Goal: Find specific page/section: Find specific page/section

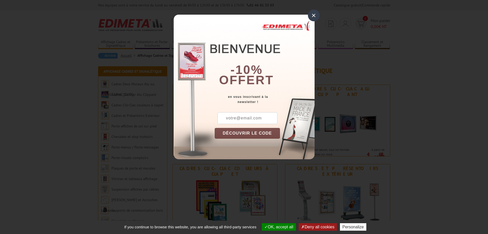
click at [314, 16] on div "×" at bounding box center [314, 15] width 12 height 12
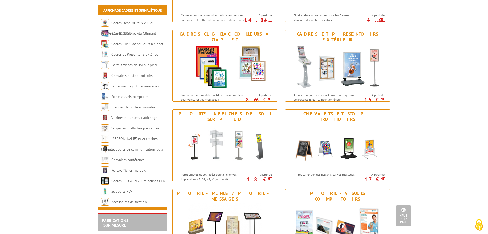
scroll to position [128, 0]
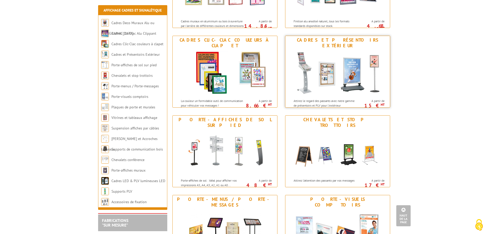
click at [341, 69] on img at bounding box center [337, 73] width 95 height 46
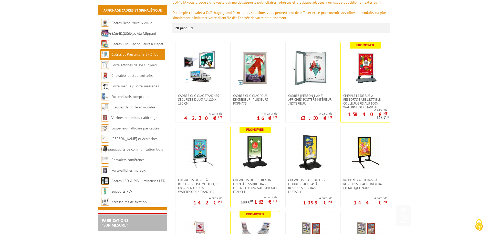
scroll to position [51, 0]
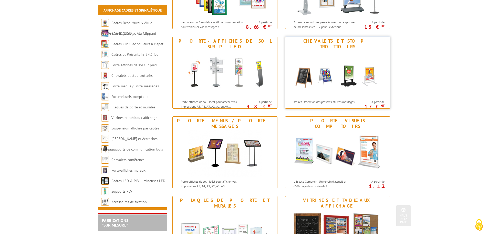
scroll to position [333, 0]
